Goal: Information Seeking & Learning: Learn about a topic

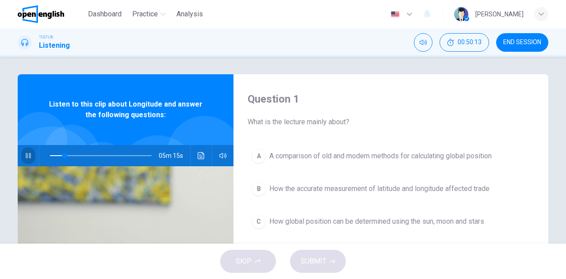
click at [28, 159] on icon "button" at bounding box center [28, 155] width 7 height 7
click at [27, 158] on icon "button" at bounding box center [28, 155] width 7 height 7
drag, startPoint x: 63, startPoint y: 156, endPoint x: 37, endPoint y: 154, distance: 26.6
click at [37, 154] on div "05m 17s" at bounding box center [126, 155] width 216 height 21
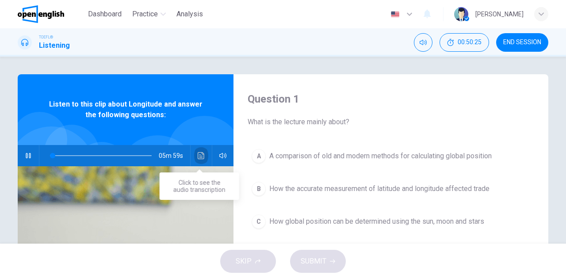
click at [201, 157] on icon "Click to see the audio transcription" at bounding box center [201, 155] width 7 height 7
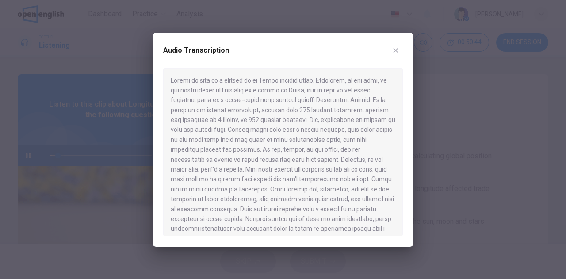
drag, startPoint x: 68, startPoint y: 140, endPoint x: 53, endPoint y: 156, distance: 21.3
click at [68, 140] on div at bounding box center [283, 139] width 566 height 279
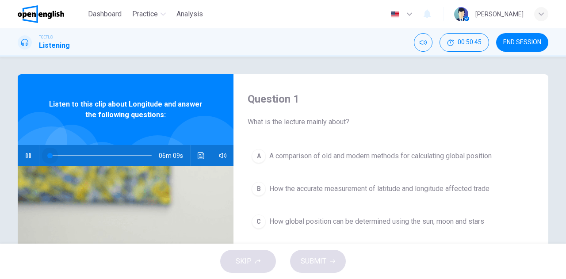
drag, startPoint x: 56, startPoint y: 152, endPoint x: 32, endPoint y: 150, distance: 23.5
click at [32, 150] on div "06m 09s" at bounding box center [126, 155] width 216 height 21
click at [200, 154] on icon "Click to see the audio transcription" at bounding box center [201, 155] width 7 height 7
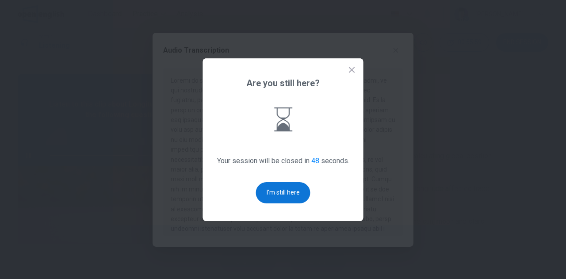
click at [288, 201] on button "I'm still here" at bounding box center [283, 192] width 54 height 21
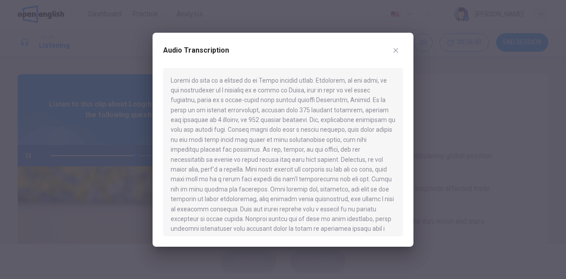
click at [77, 132] on div at bounding box center [283, 139] width 566 height 279
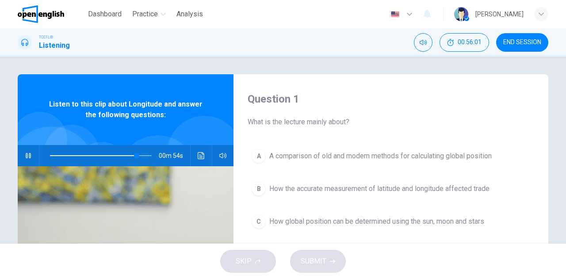
click at [52, 155] on span at bounding box center [93, 155] width 87 height 1
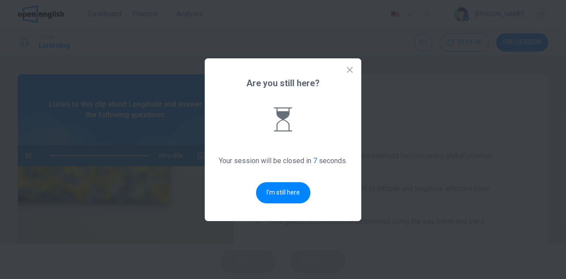
type input "*"
